Goal: Find specific page/section: Find specific page/section

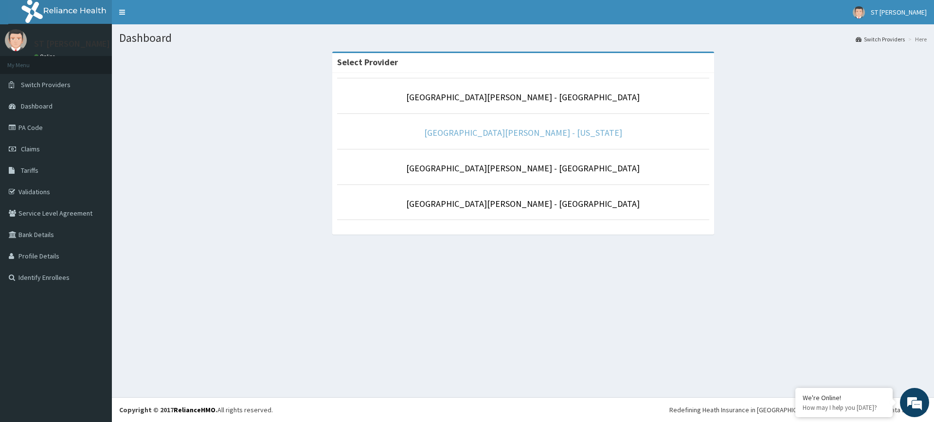
click at [518, 134] on link "[GEOGRAPHIC_DATA][PERSON_NAME] - [US_STATE]" at bounding box center [523, 132] width 198 height 11
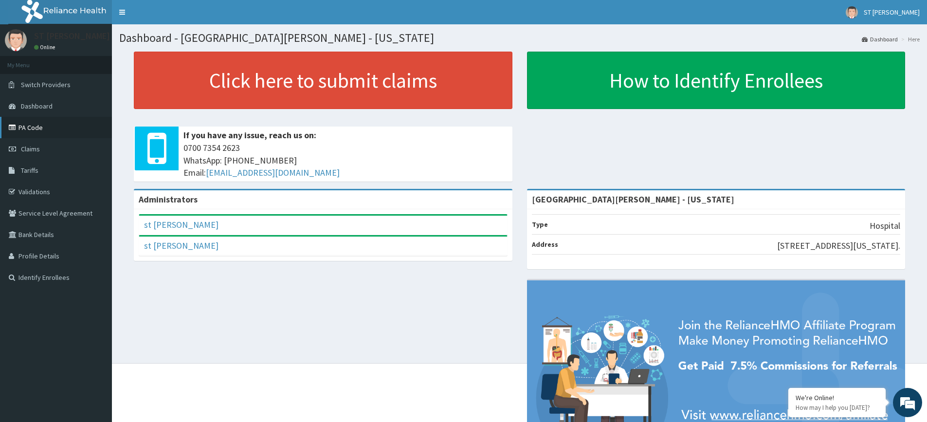
click at [32, 128] on link "PA Code" at bounding box center [56, 127] width 112 height 21
